Goal: Obtain resource: Obtain resource

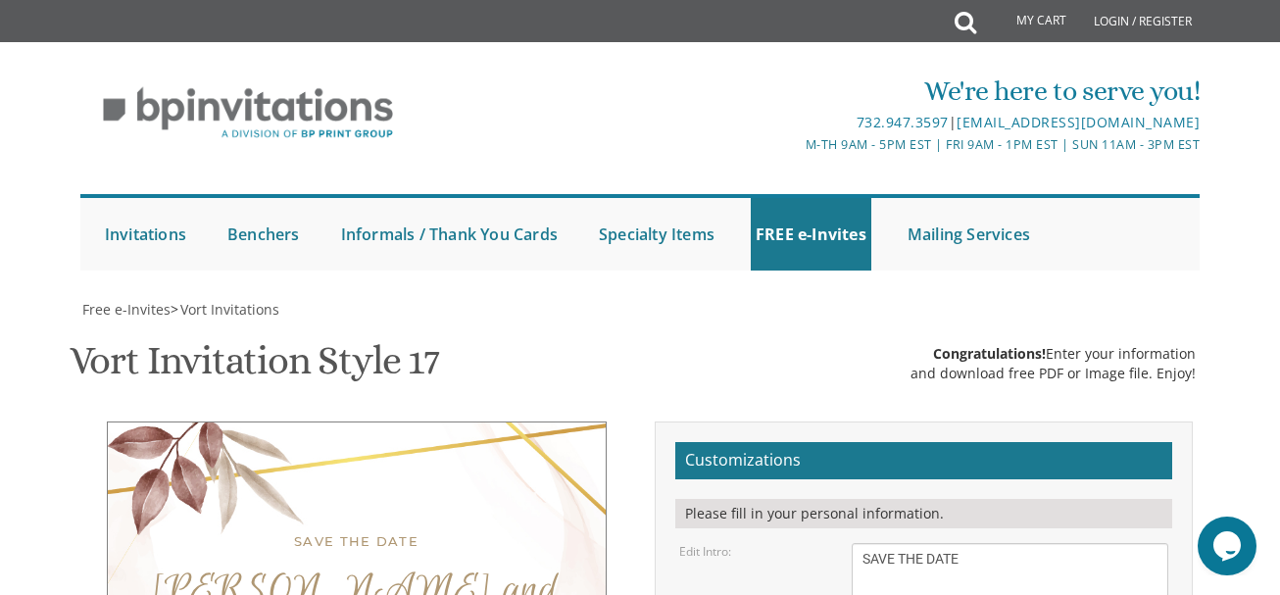
scroll to position [360, 0]
type textarea "[PERSON_NAME] and [PERSON_NAME]"
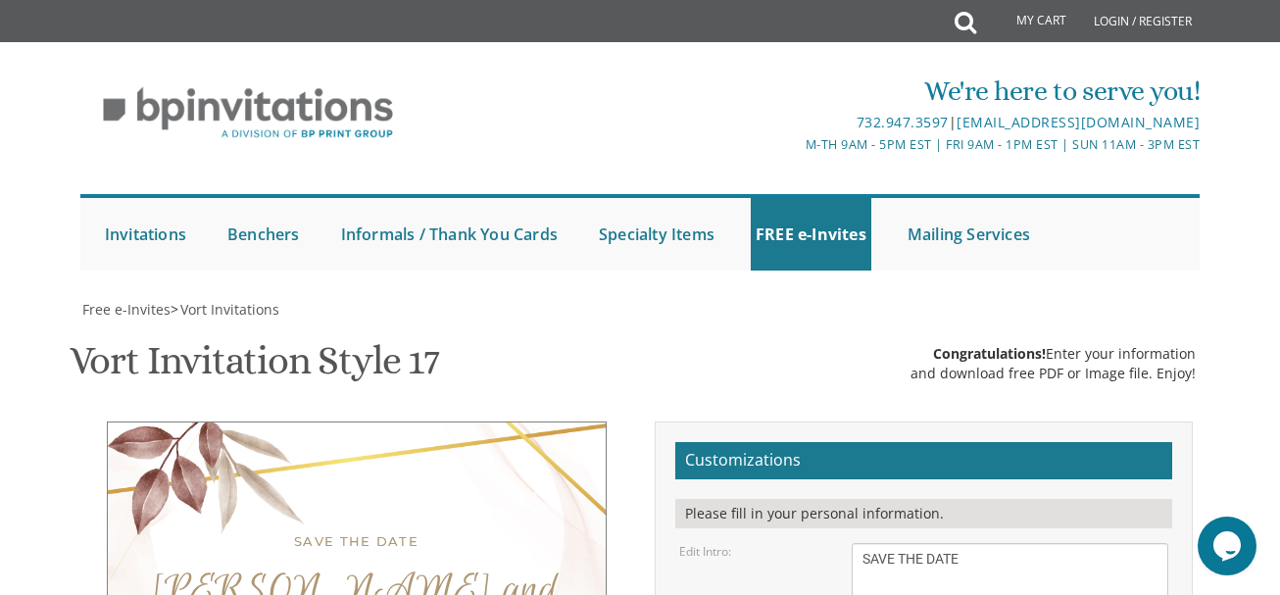
click at [573, 277] on div "Submit Invitations Weddings Bar Mitzvah [DEMOGRAPHIC_DATA] Wedding Minis Kiddus…" at bounding box center [639, 232] width 1122 height 96
drag, startPoint x: 1041, startPoint y: 415, endPoint x: 852, endPoint y: 414, distance: 189.2
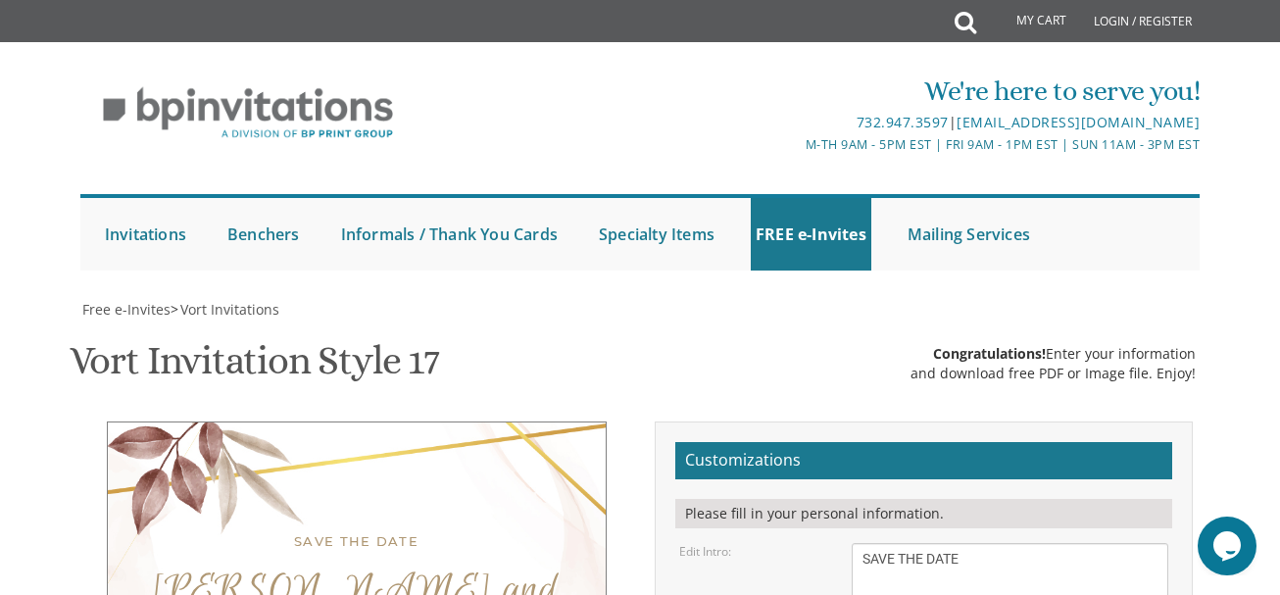
type textarea "[DATE] [STREET_ADDRESS][US_STATE]"
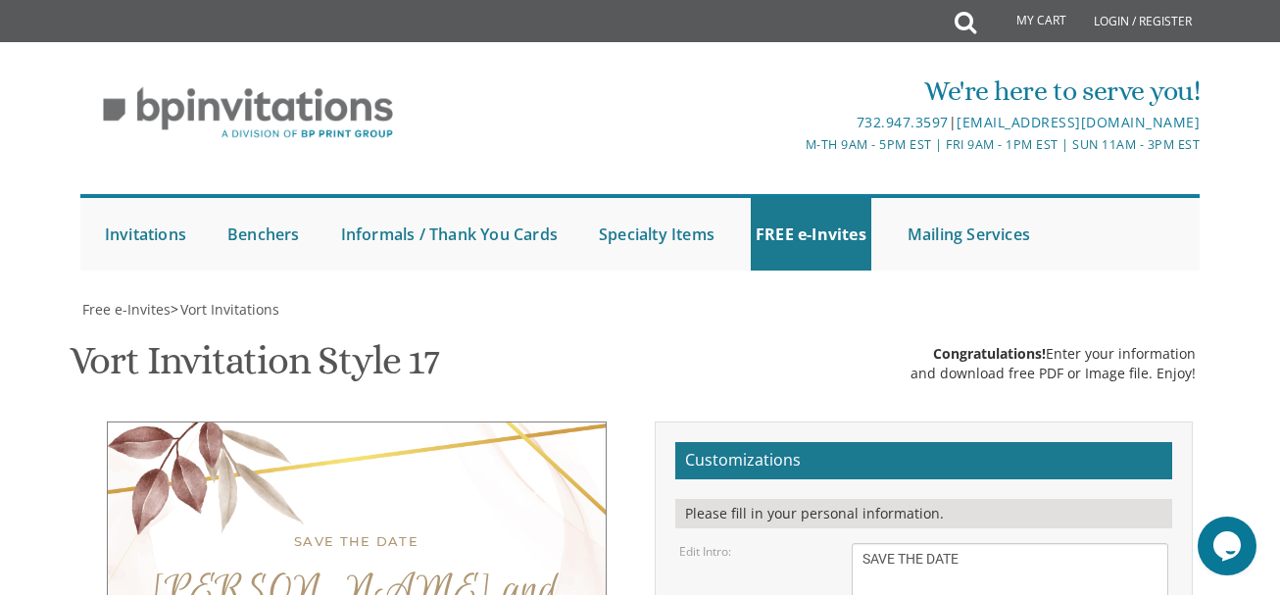
scroll to position [0, 0]
click at [1139, 23] on link "Login / Register" at bounding box center [1143, 21] width 118 height 43
